Goal: Book appointment/travel/reservation

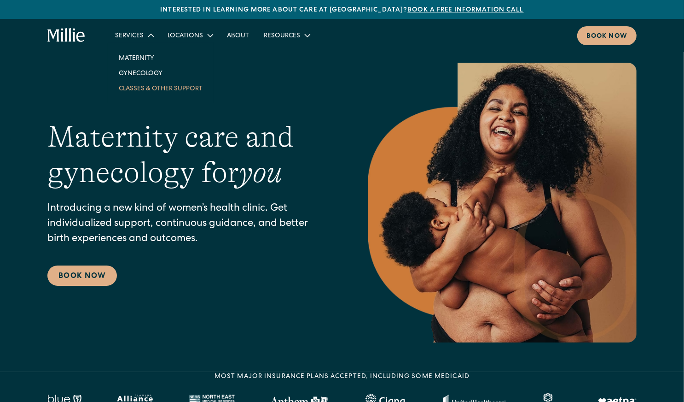
click at [140, 90] on link "Classes & Other Support" at bounding box center [160, 88] width 99 height 15
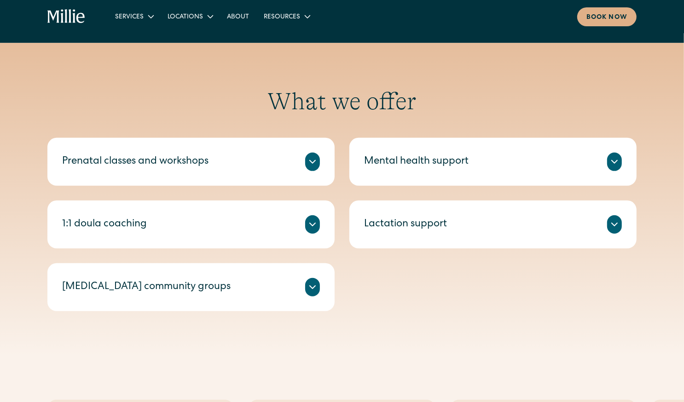
scroll to position [151, 0]
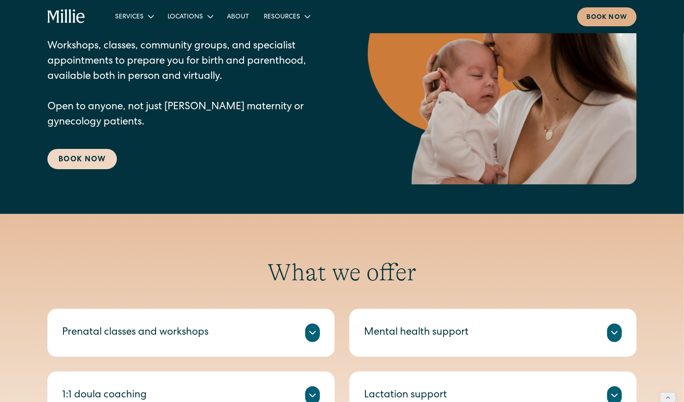
click at [75, 157] on link "Book Now" at bounding box center [82, 159] width 70 height 20
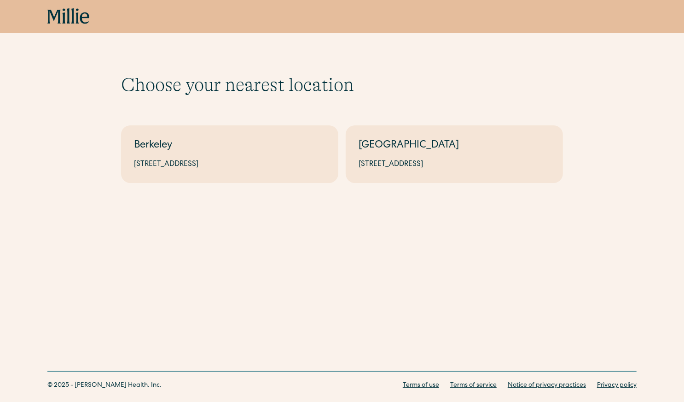
scroll to position [20, 0]
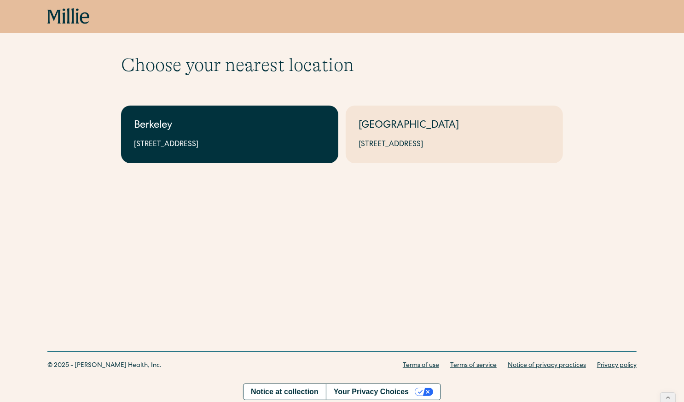
click at [223, 152] on link "Berkeley 2999 Regent St, Suite 524, Berkeley, CA 94705" at bounding box center [229, 134] width 217 height 58
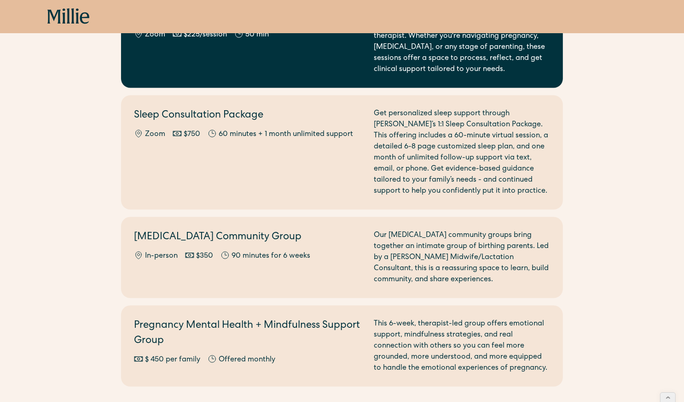
scroll to position [1033, 0]
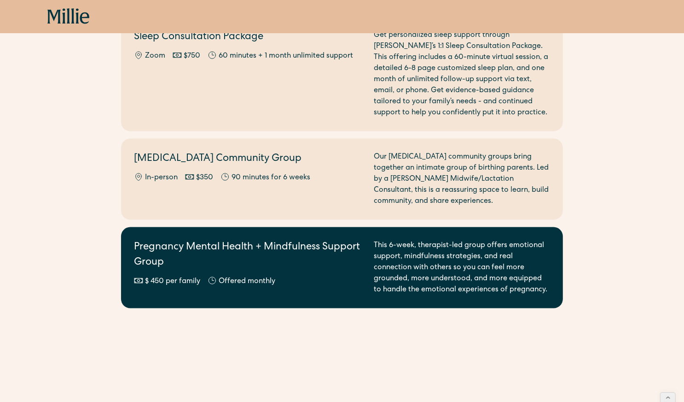
click at [271, 240] on h2 "Pregnancy Mental Health + Mindfulness Support Group" at bounding box center [248, 255] width 229 height 30
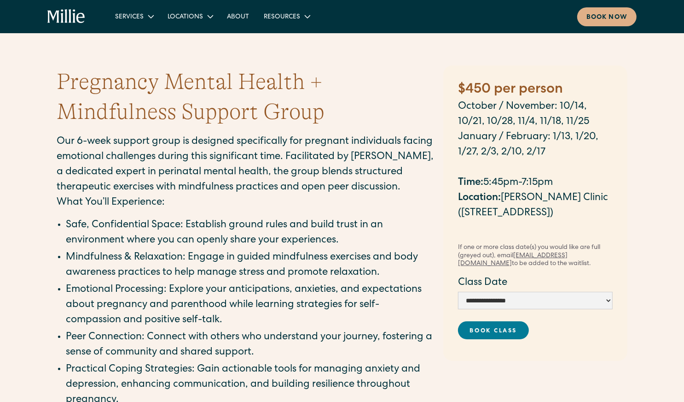
scroll to position [15, 0]
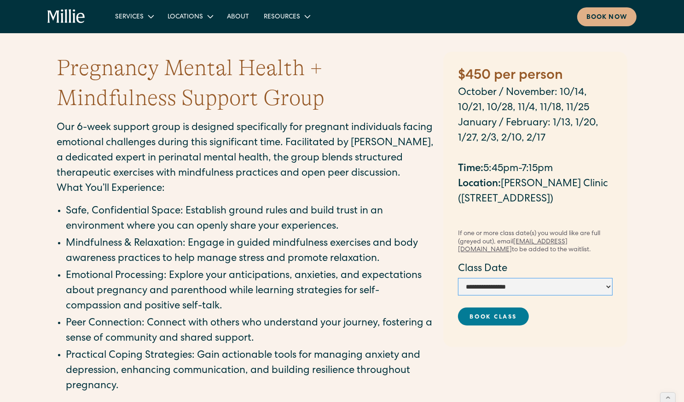
click at [502, 286] on select "**********" at bounding box center [535, 286] width 155 height 17
